Goal: Transaction & Acquisition: Subscribe to service/newsletter

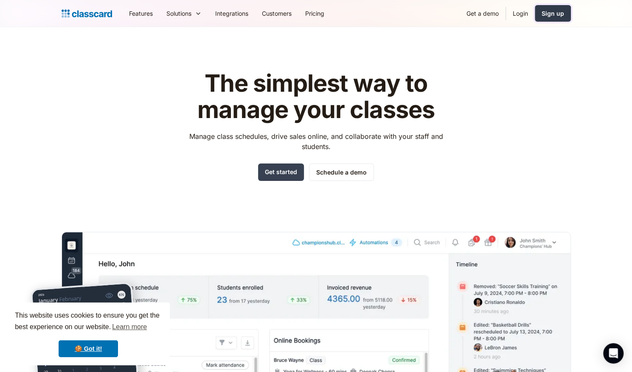
click at [551, 12] on div "Sign up" at bounding box center [552, 13] width 22 height 9
click at [548, 10] on div "Sign up" at bounding box center [552, 13] width 22 height 9
